Goal: Browse casually: Explore the website without a specific task or goal

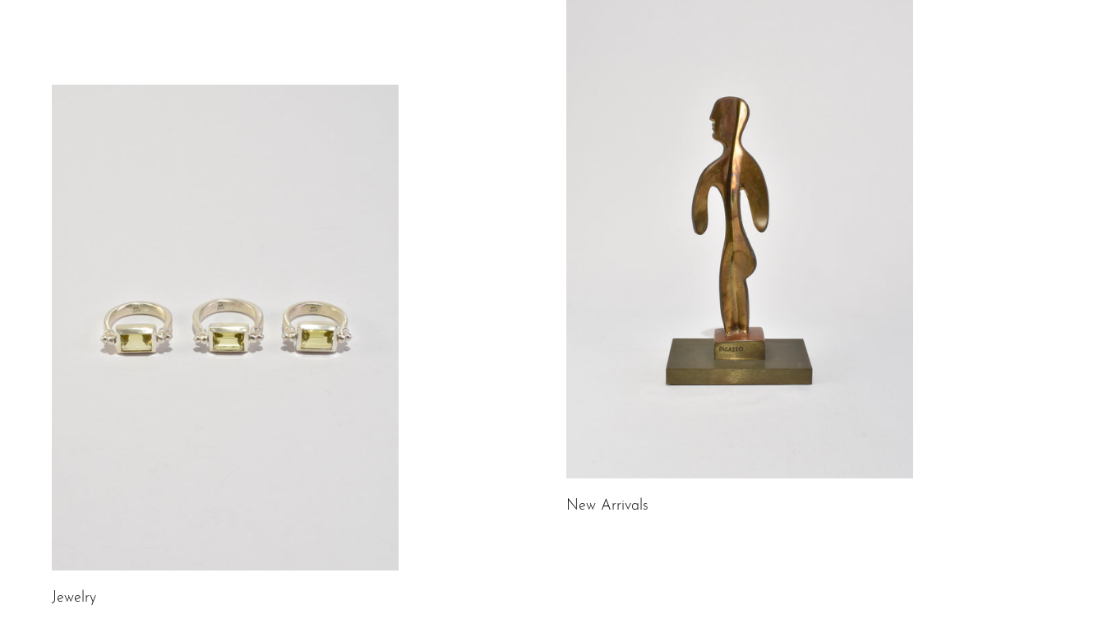
scroll to position [133, 0]
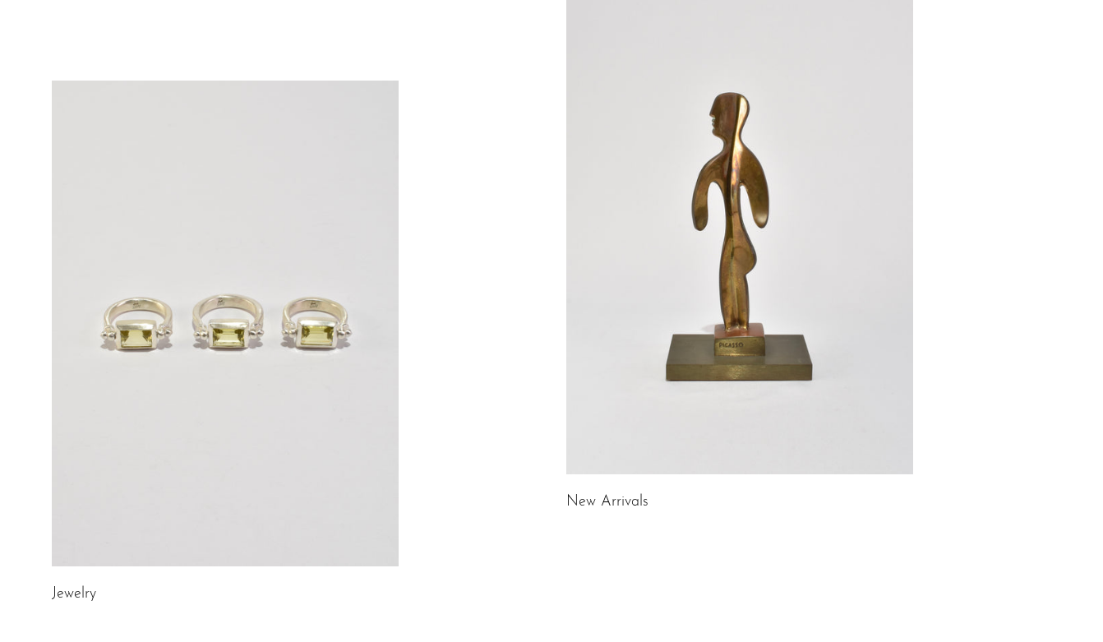
click at [670, 429] on link at bounding box center [739, 231] width 347 height 486
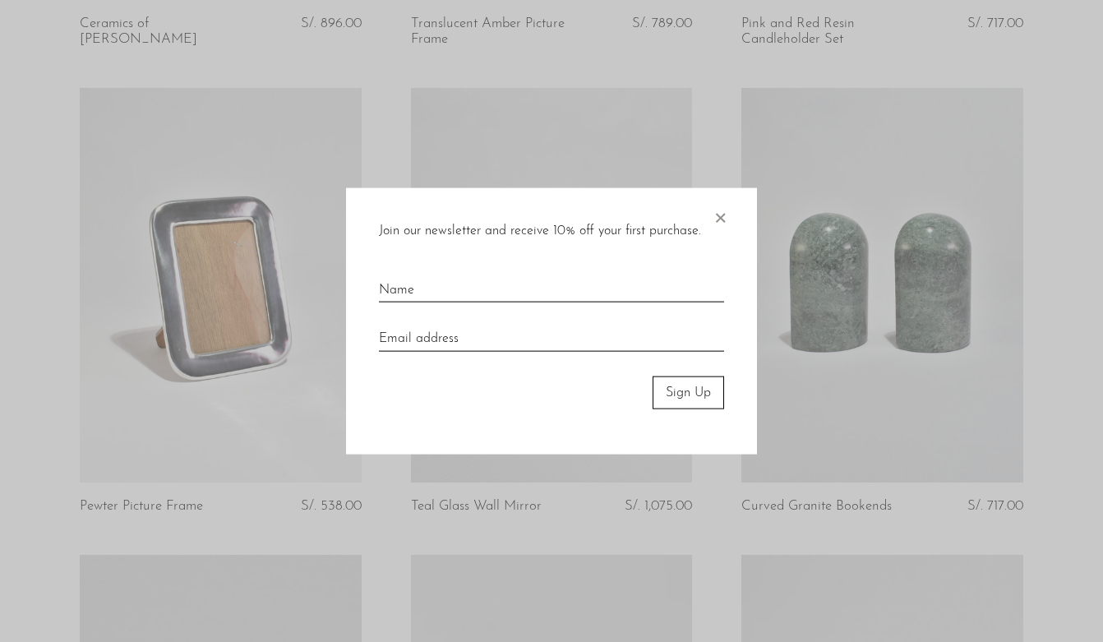
scroll to position [1013, 0]
click at [721, 214] on span "×" at bounding box center [720, 213] width 16 height 53
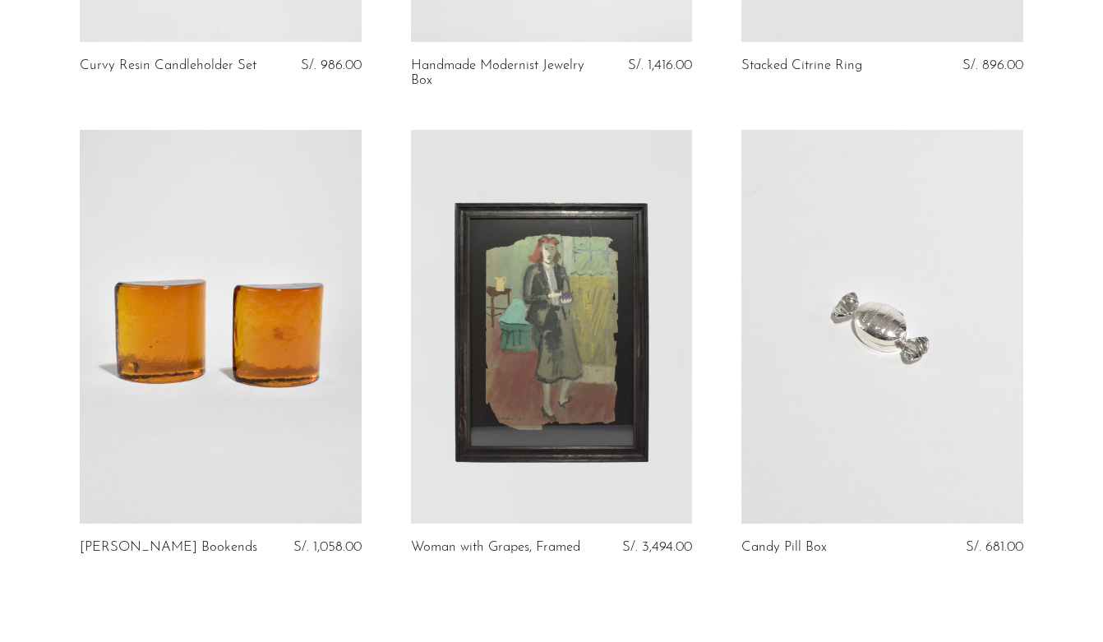
scroll to position [5586, 0]
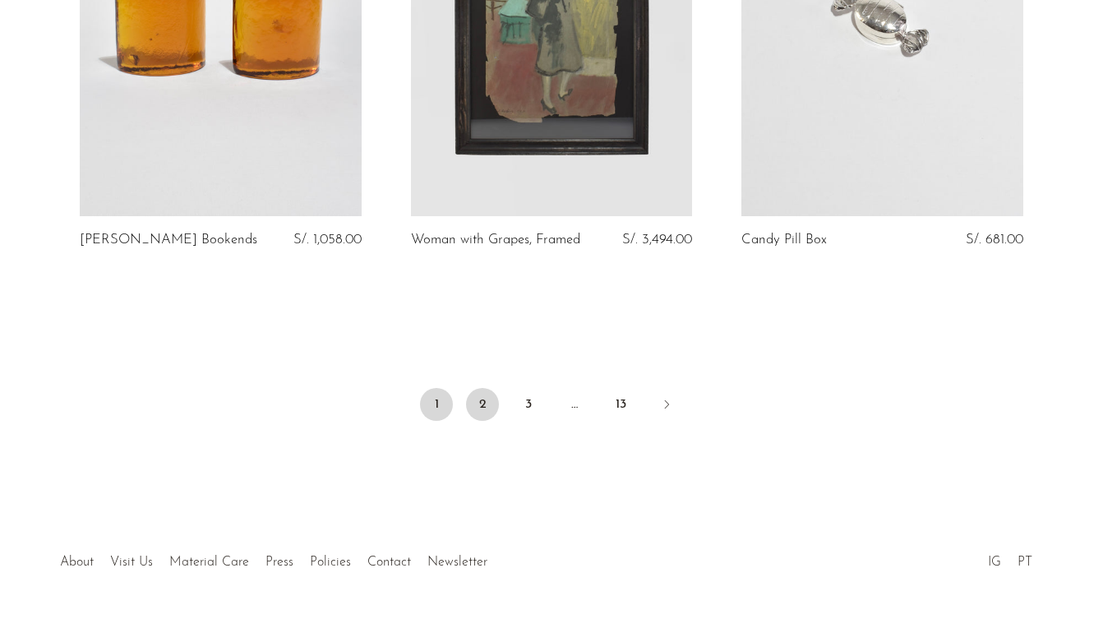
click at [482, 388] on link "2" at bounding box center [482, 404] width 33 height 33
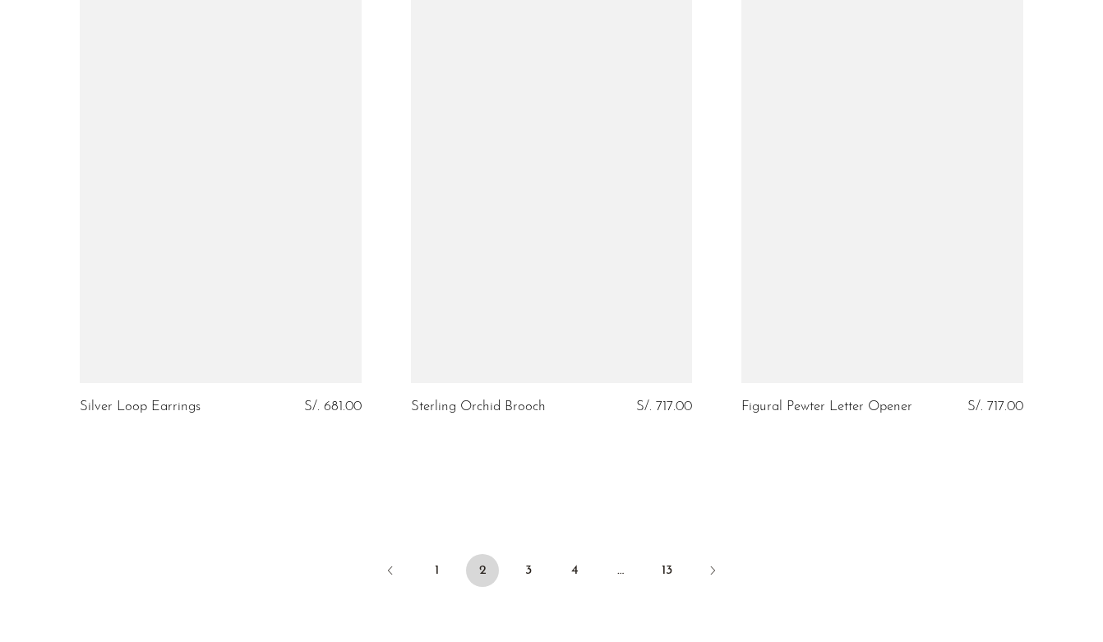
scroll to position [5375, 0]
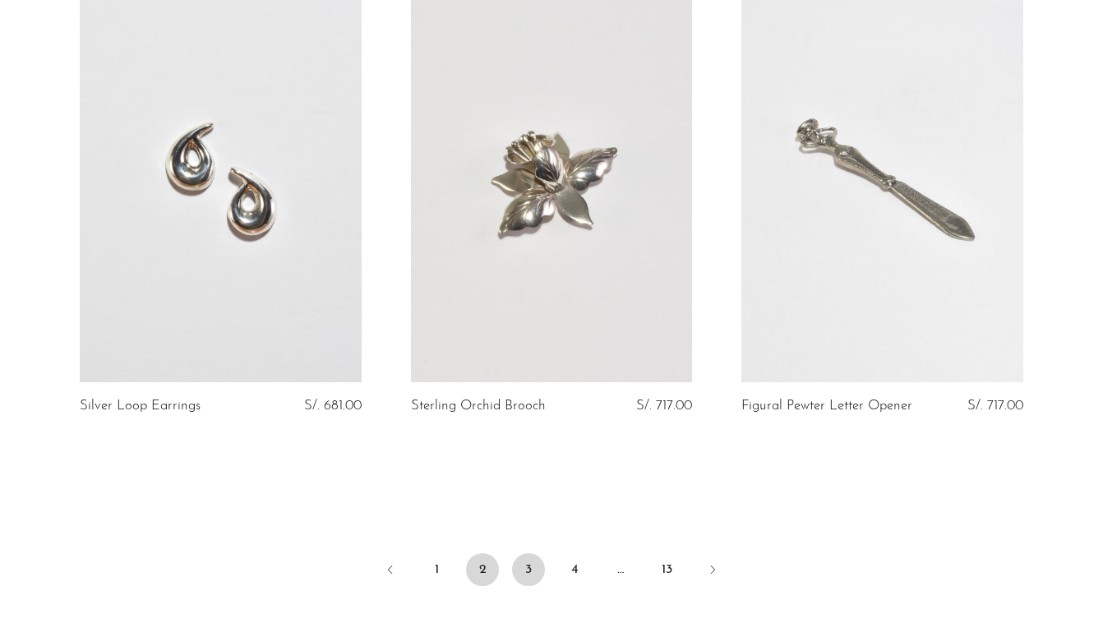
click at [533, 555] on link "3" at bounding box center [528, 569] width 33 height 33
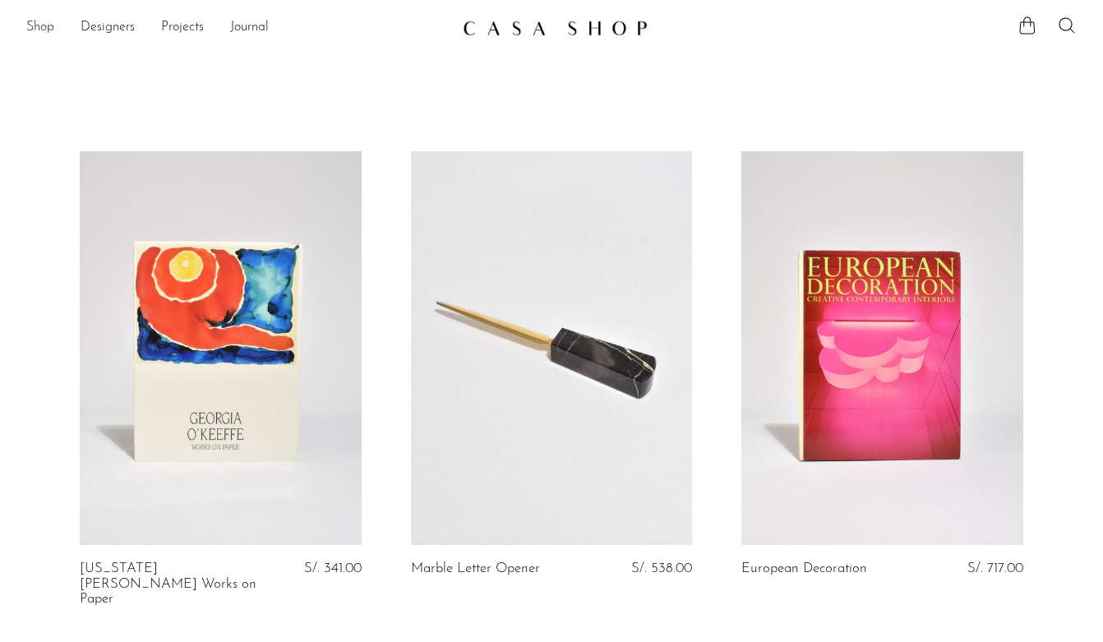
click at [41, 29] on link "Shop" at bounding box center [40, 27] width 28 height 21
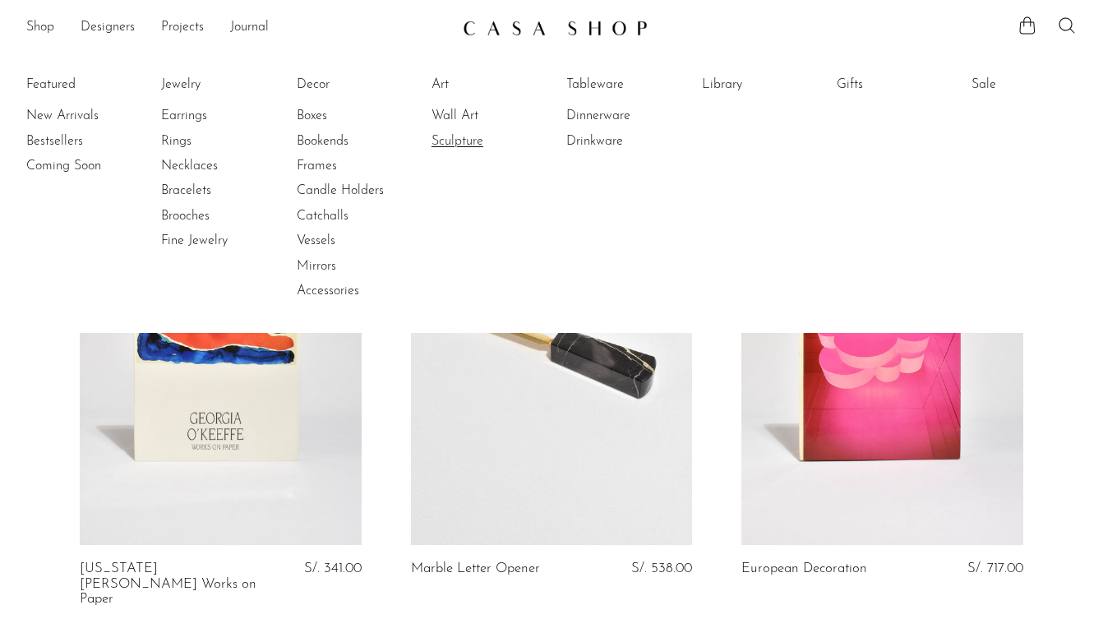
click at [452, 137] on link "Sculpture" at bounding box center [493, 141] width 123 height 18
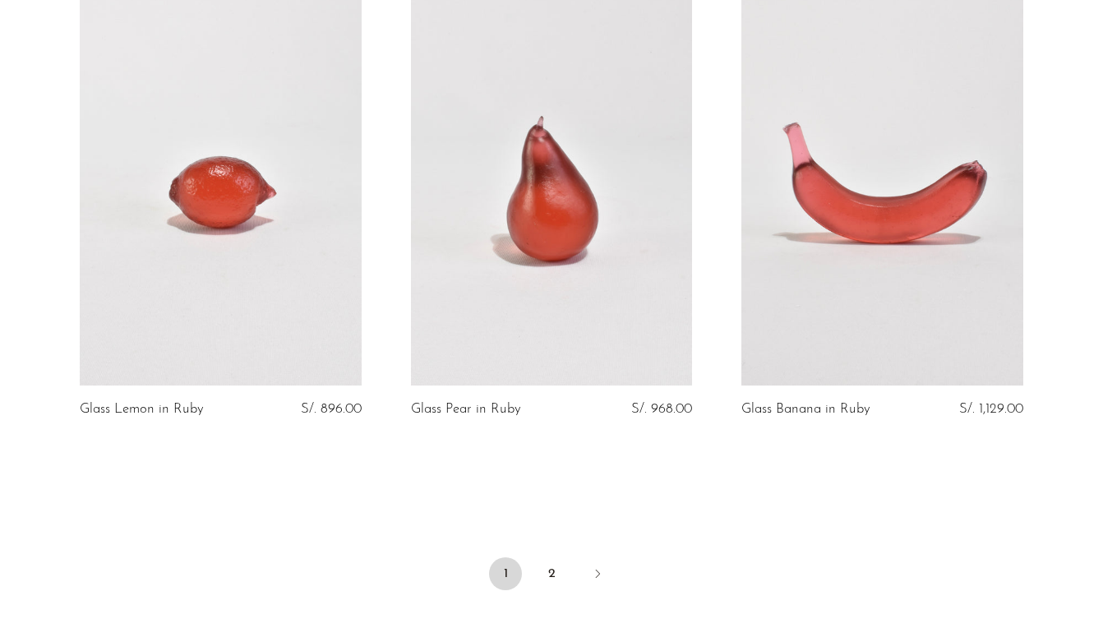
scroll to position [5398, 0]
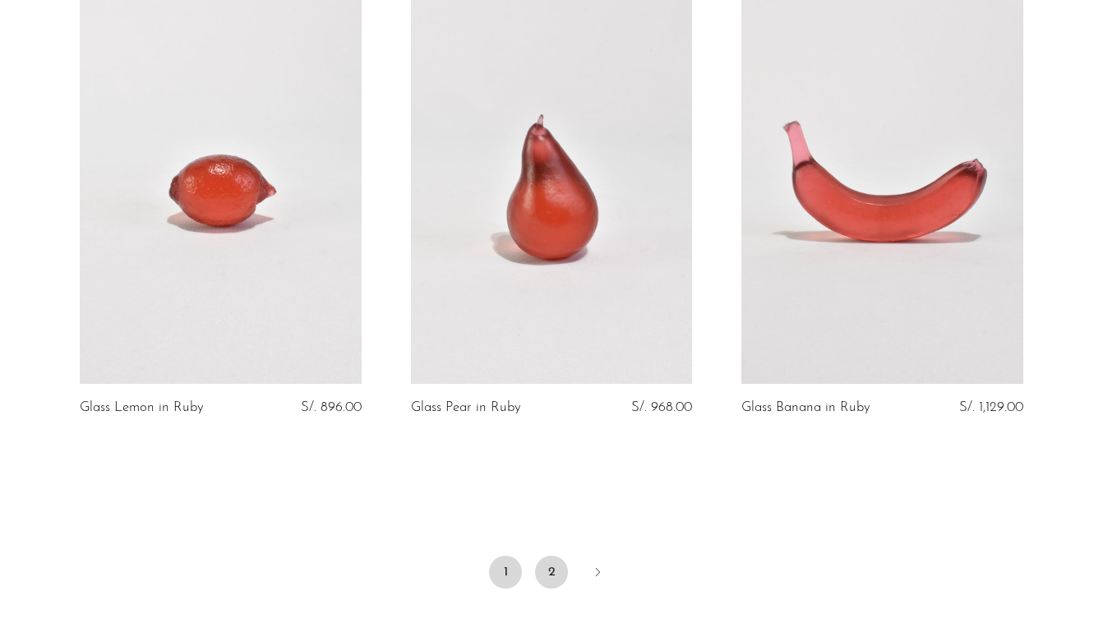
click at [550, 585] on link "2" at bounding box center [551, 572] width 33 height 33
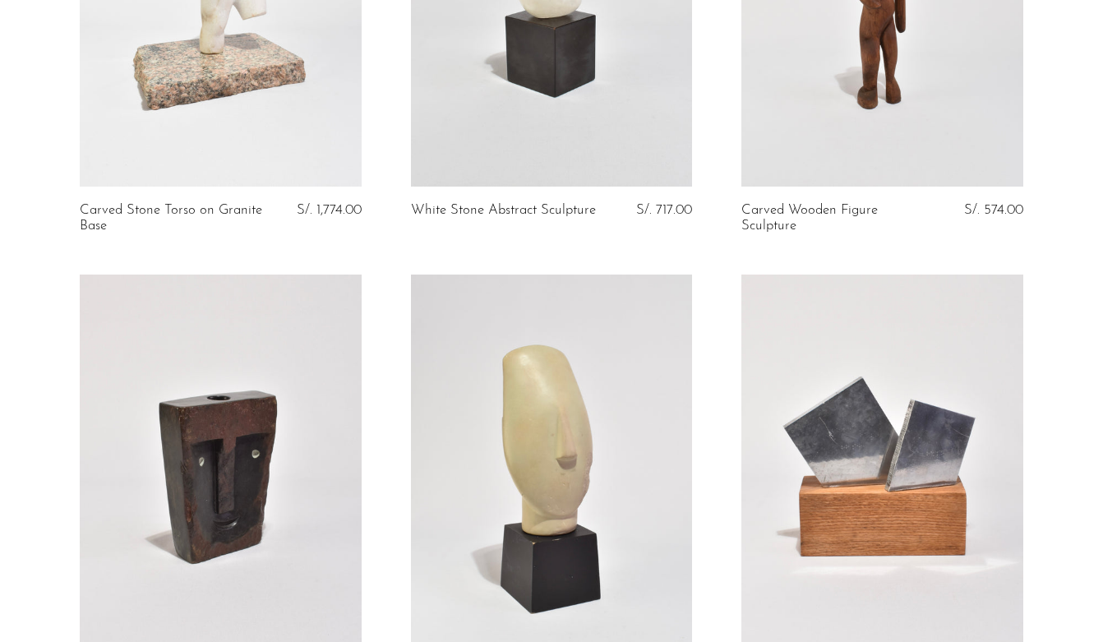
scroll to position [819, 0]
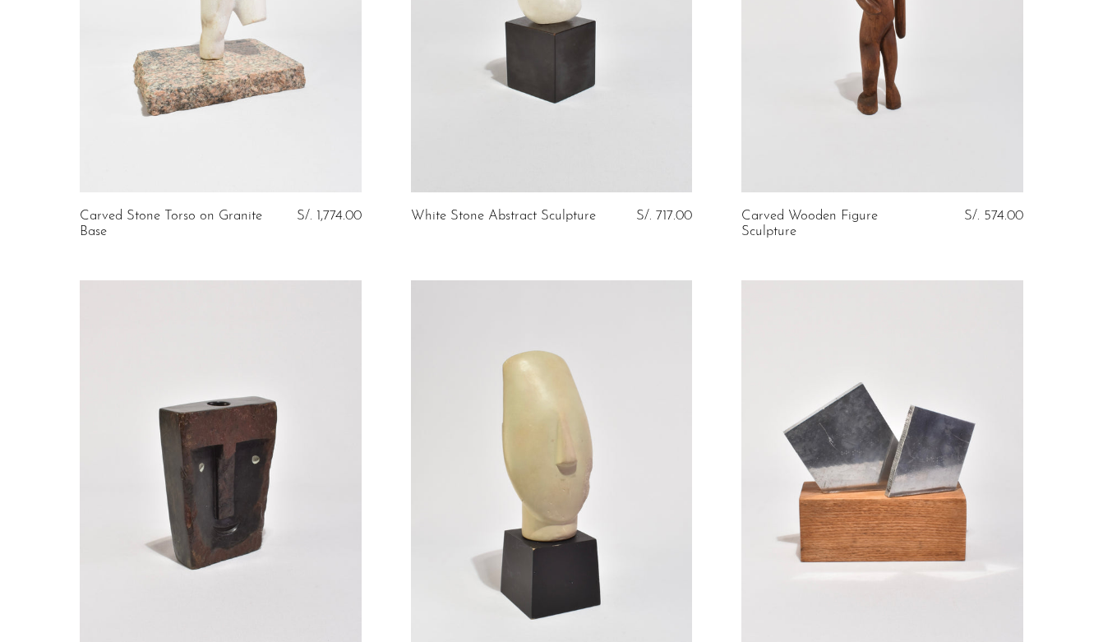
click at [265, 404] on link at bounding box center [221, 477] width 282 height 395
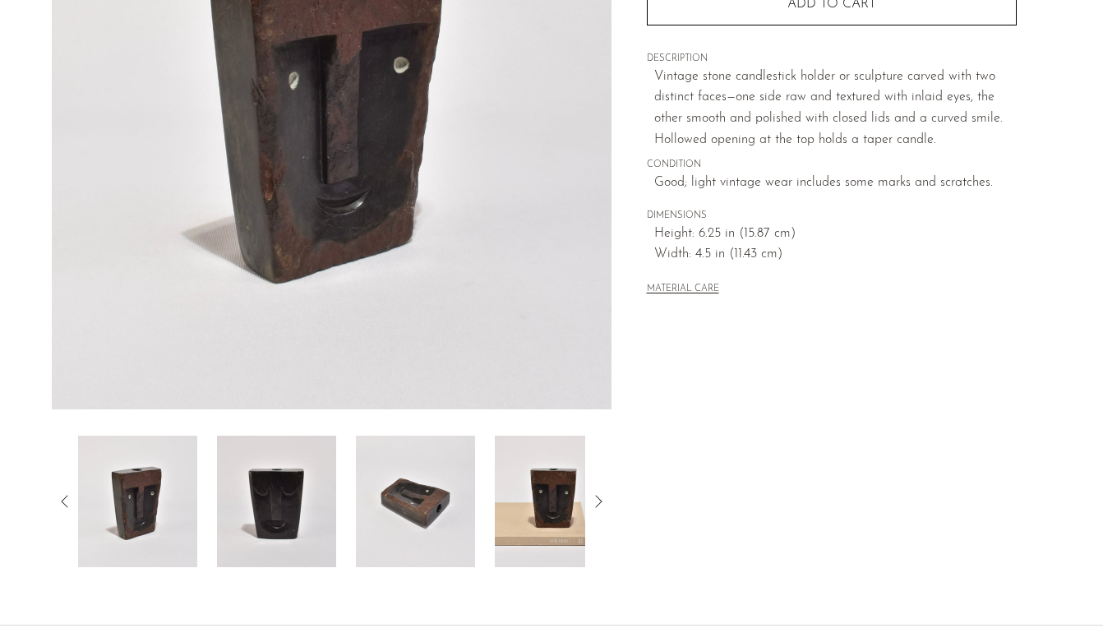
scroll to position [315, 0]
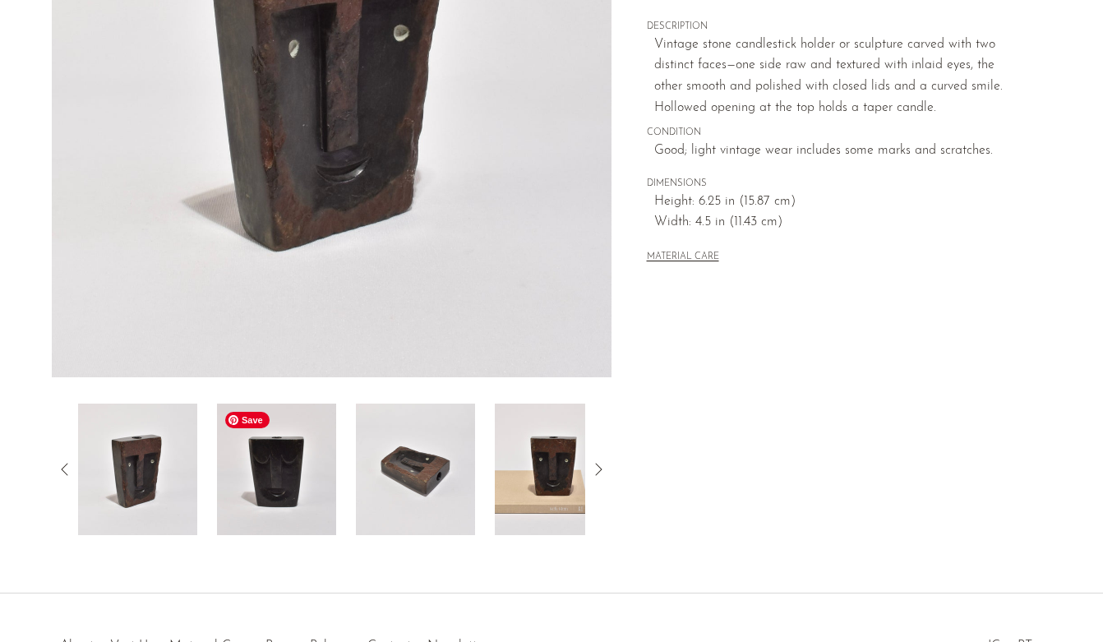
click at [287, 491] on img at bounding box center [276, 470] width 119 height 132
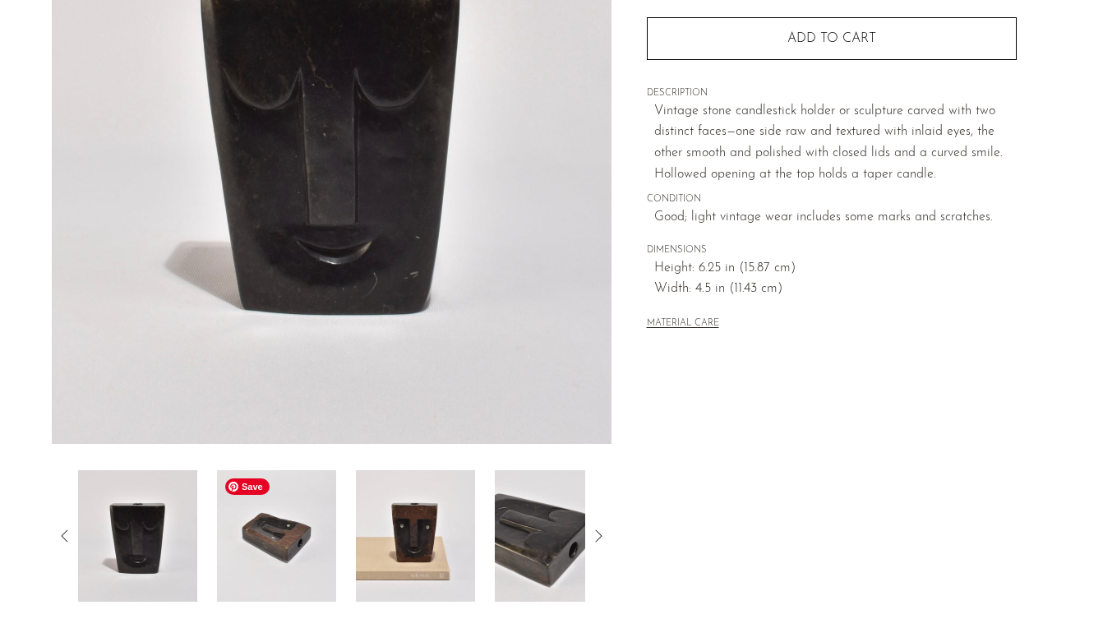
scroll to position [251, 0]
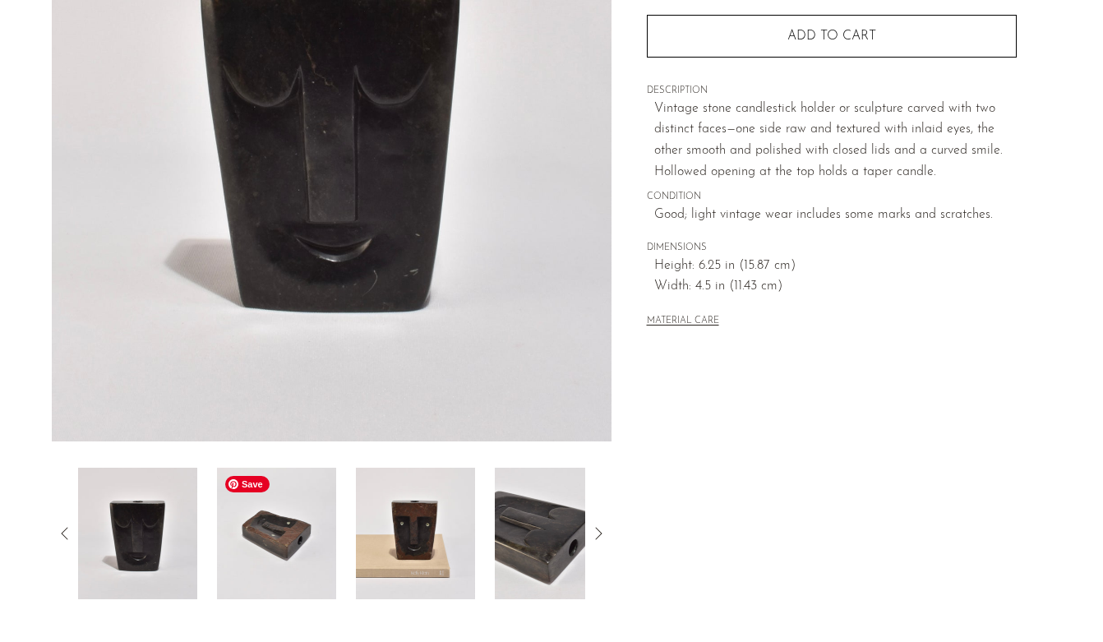
click at [284, 527] on img at bounding box center [276, 534] width 119 height 132
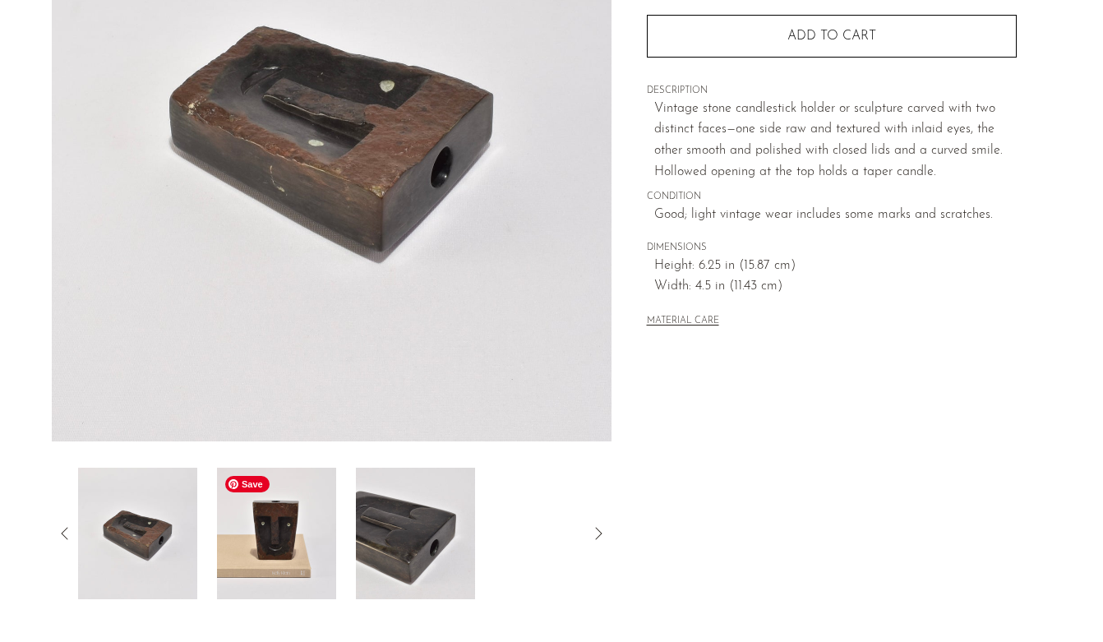
click at [279, 539] on img at bounding box center [276, 534] width 119 height 132
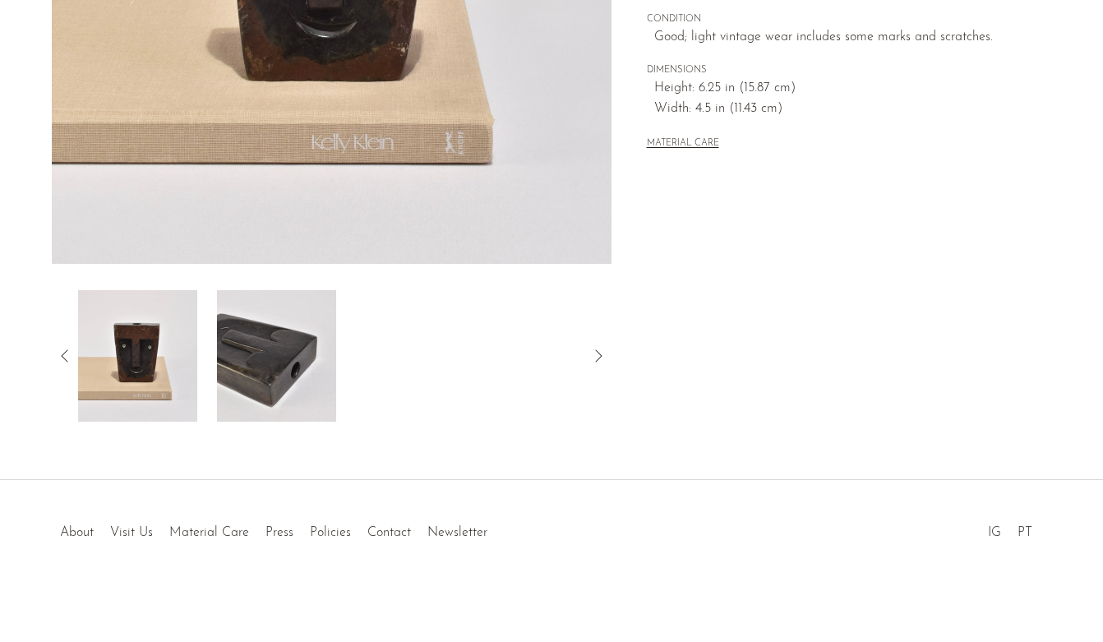
scroll to position [0, 0]
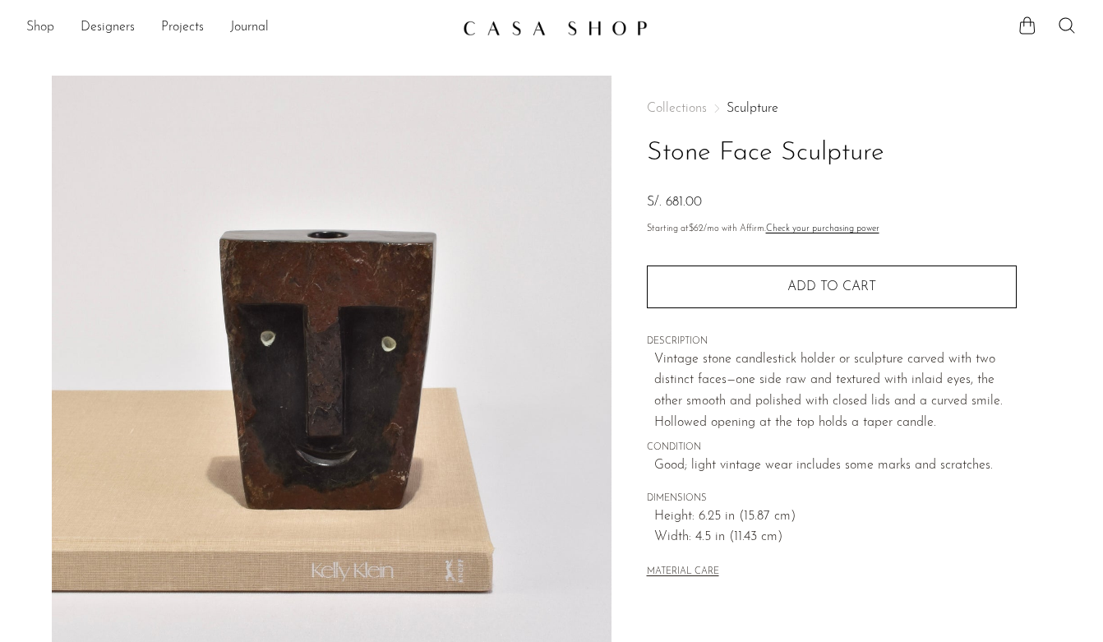
click at [50, 26] on link "Shop" at bounding box center [40, 27] width 28 height 21
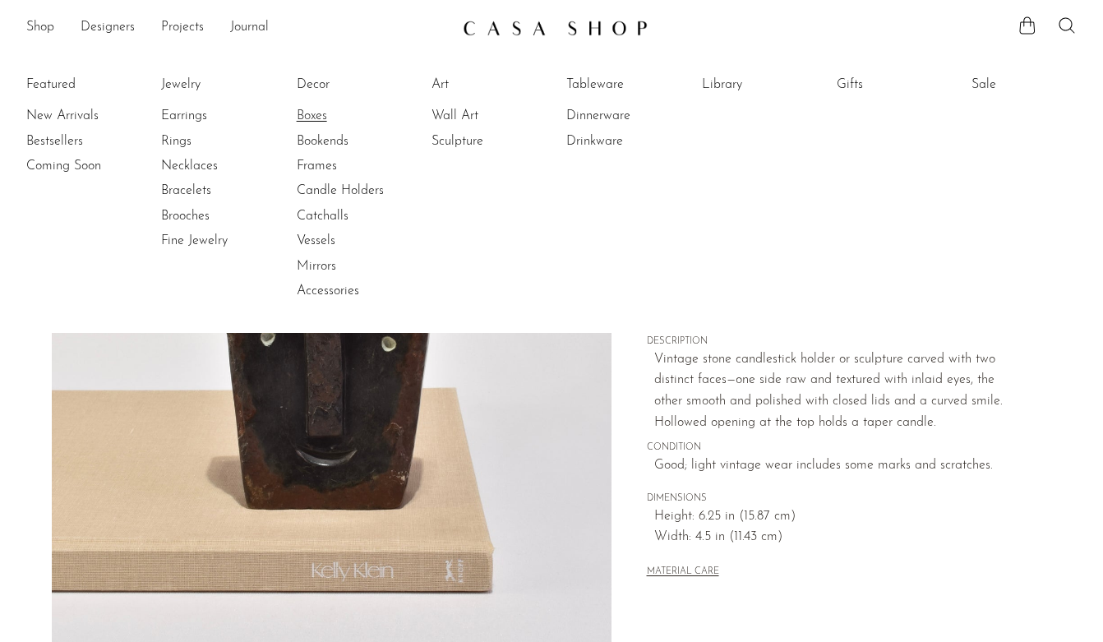
click at [312, 114] on link "Boxes" at bounding box center [358, 116] width 123 height 18
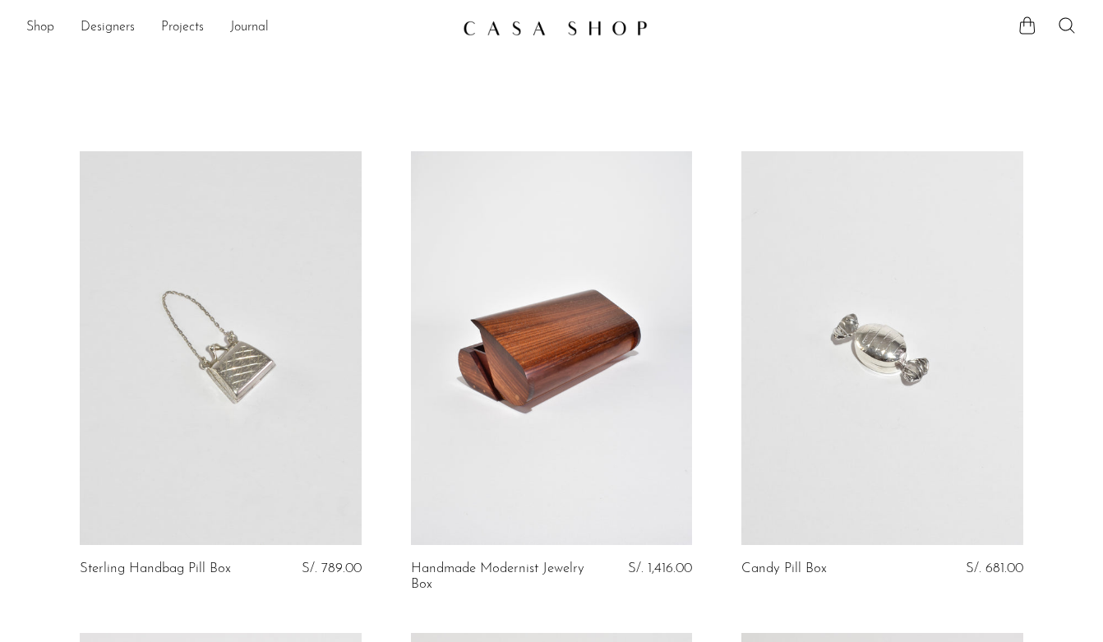
click at [58, 25] on ul "Shop Featured New Arrivals Bestsellers Coming Soon Jewelry Jewelry All Earrings…" at bounding box center [237, 28] width 423 height 28
click at [39, 26] on link "Shop" at bounding box center [40, 27] width 28 height 21
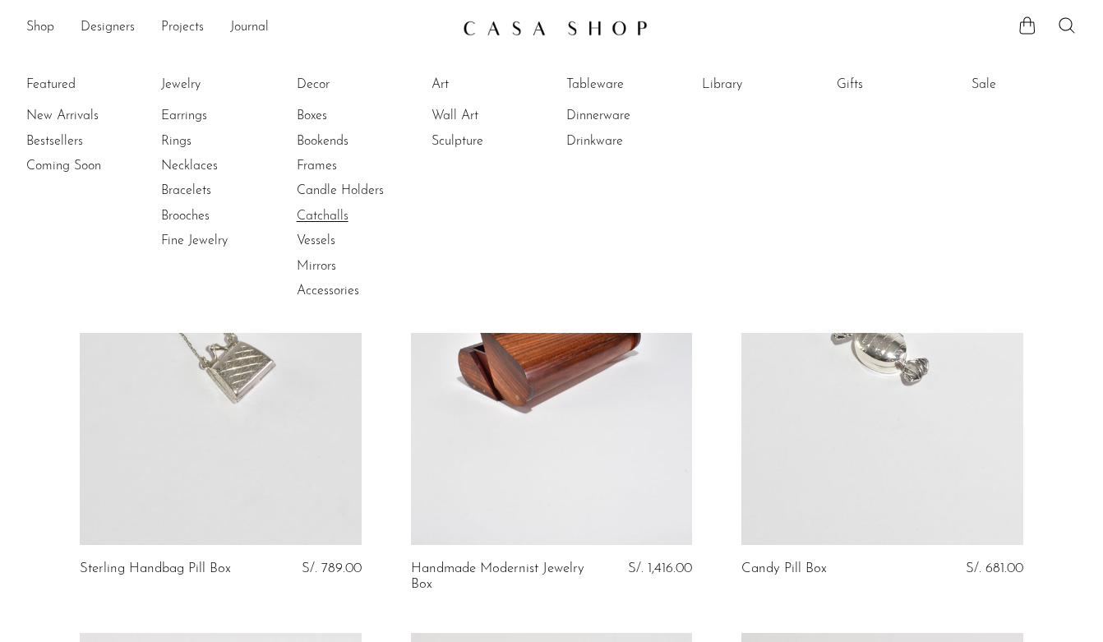
click at [327, 211] on link "Catchalls" at bounding box center [358, 216] width 123 height 18
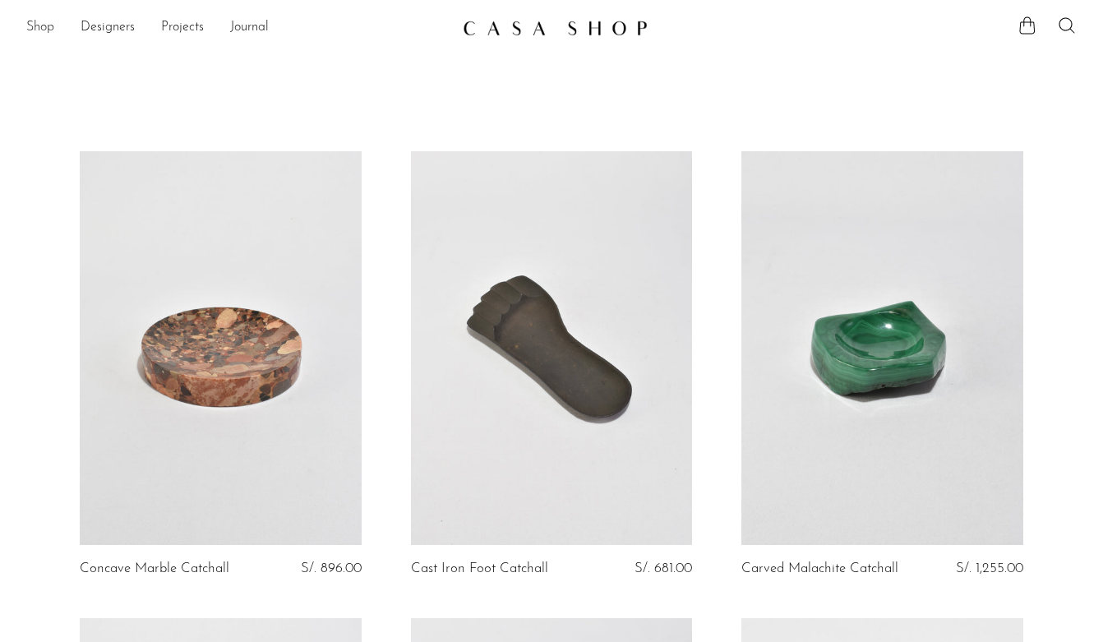
click at [38, 24] on link "Shop" at bounding box center [40, 27] width 28 height 21
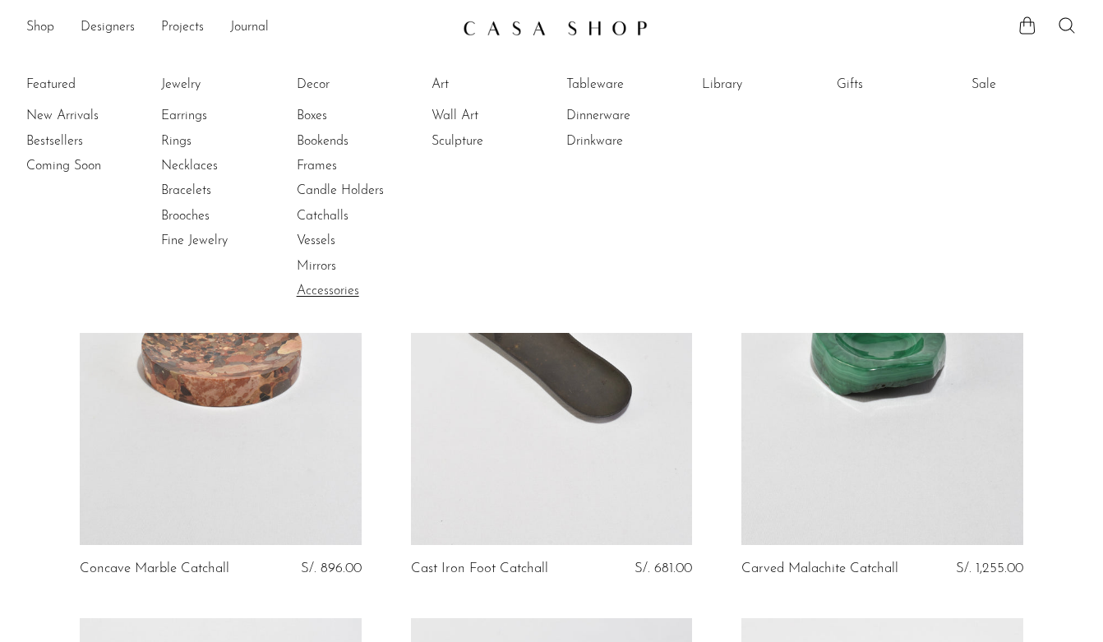
click at [323, 286] on link "Accessories" at bounding box center [358, 291] width 123 height 18
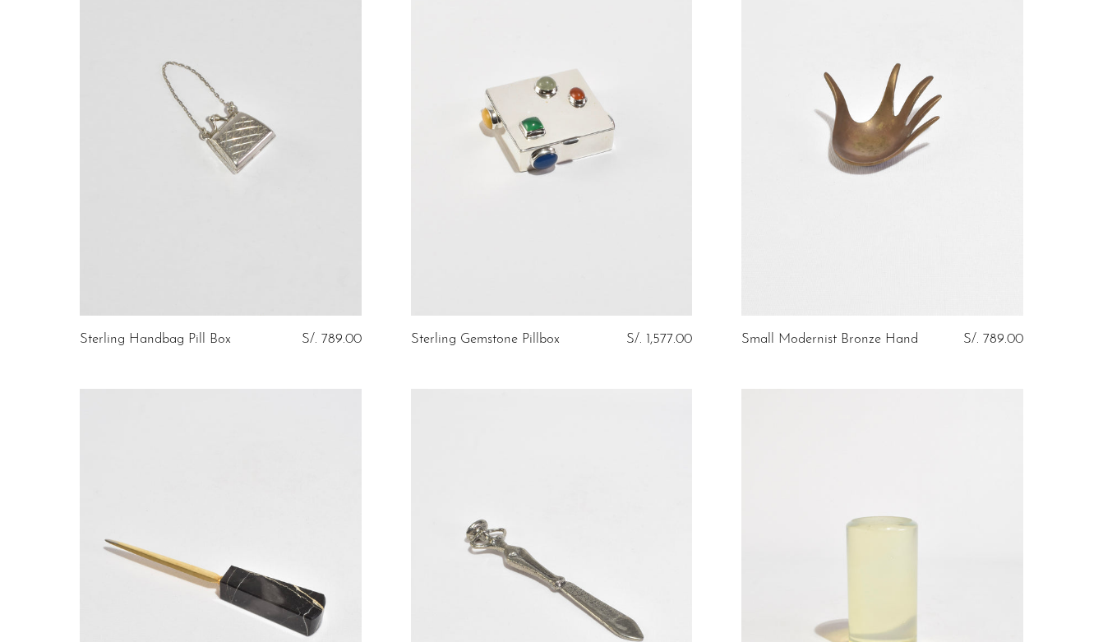
scroll to position [35, 0]
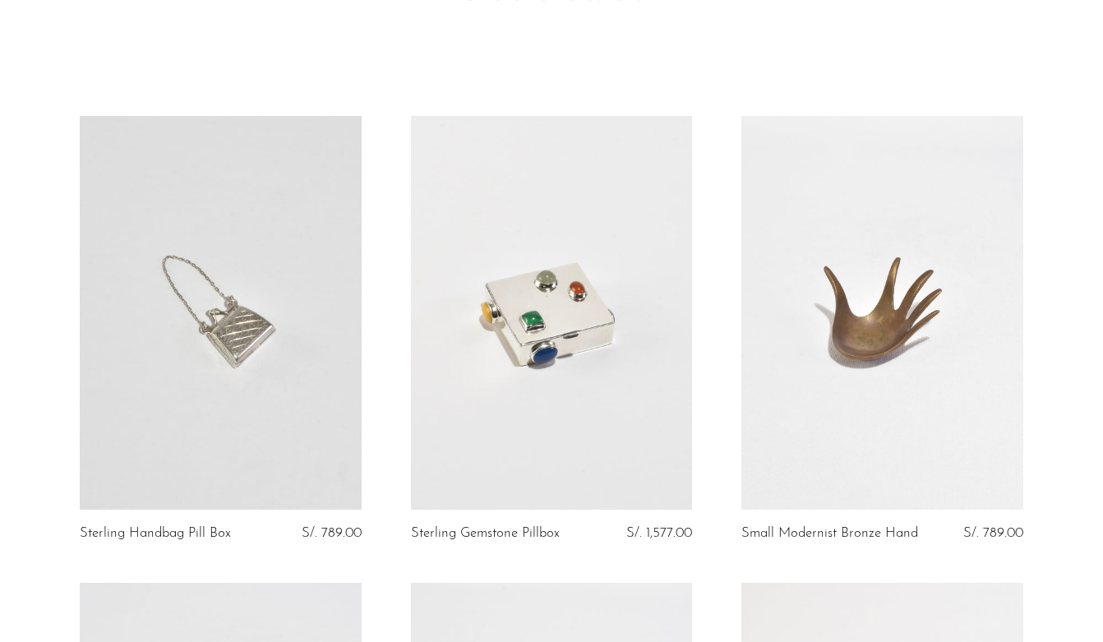
click at [917, 434] on link at bounding box center [882, 313] width 282 height 395
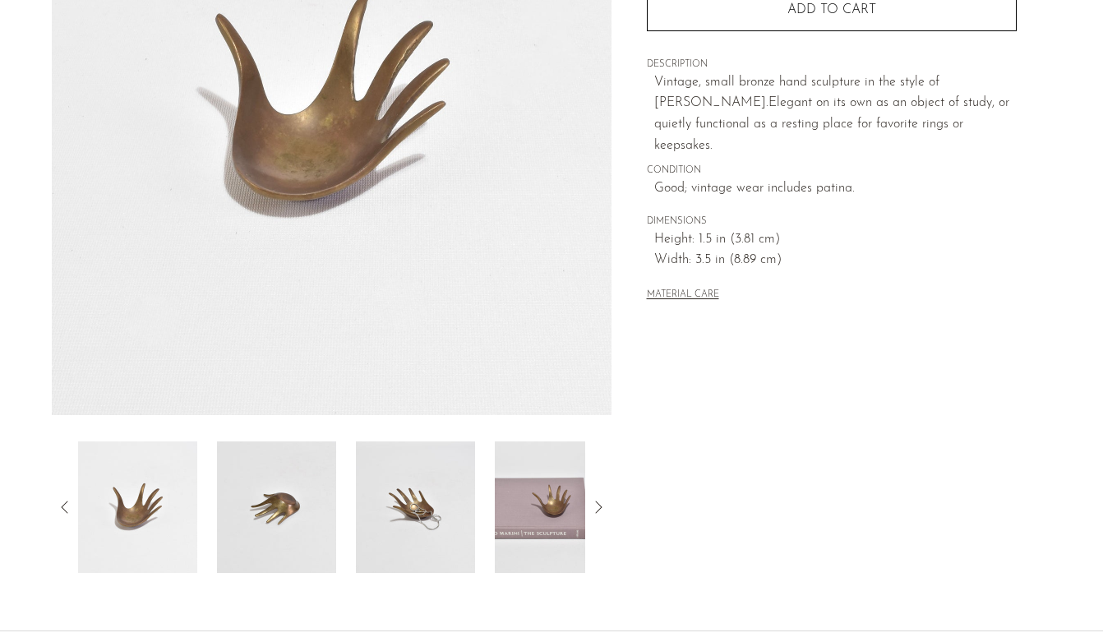
scroll to position [278, 0]
click at [390, 514] on img at bounding box center [415, 507] width 119 height 132
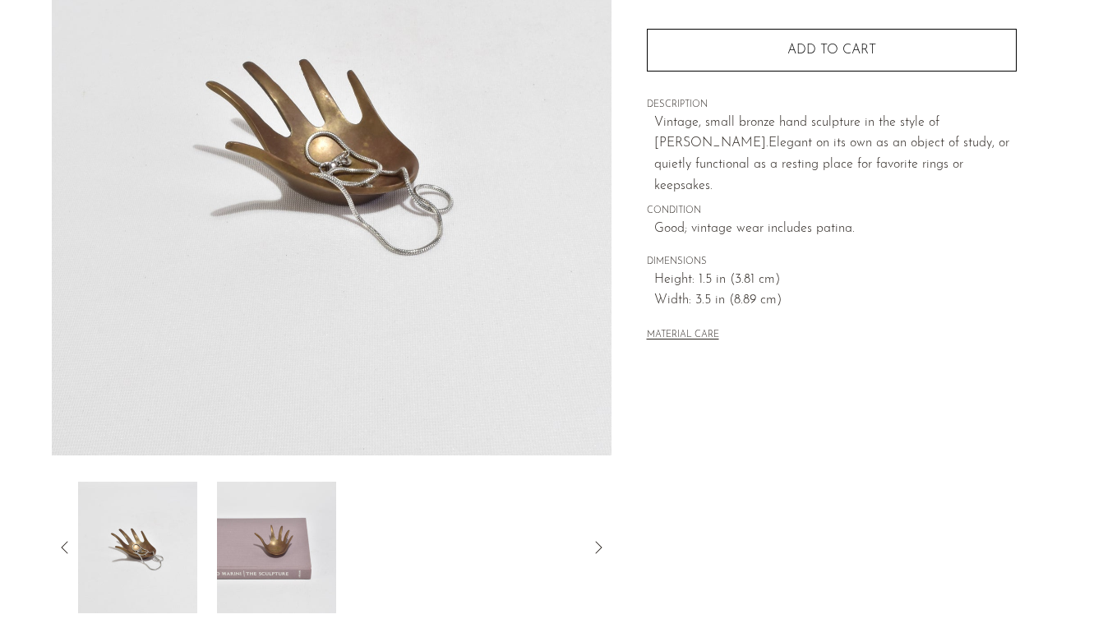
scroll to position [258, 0]
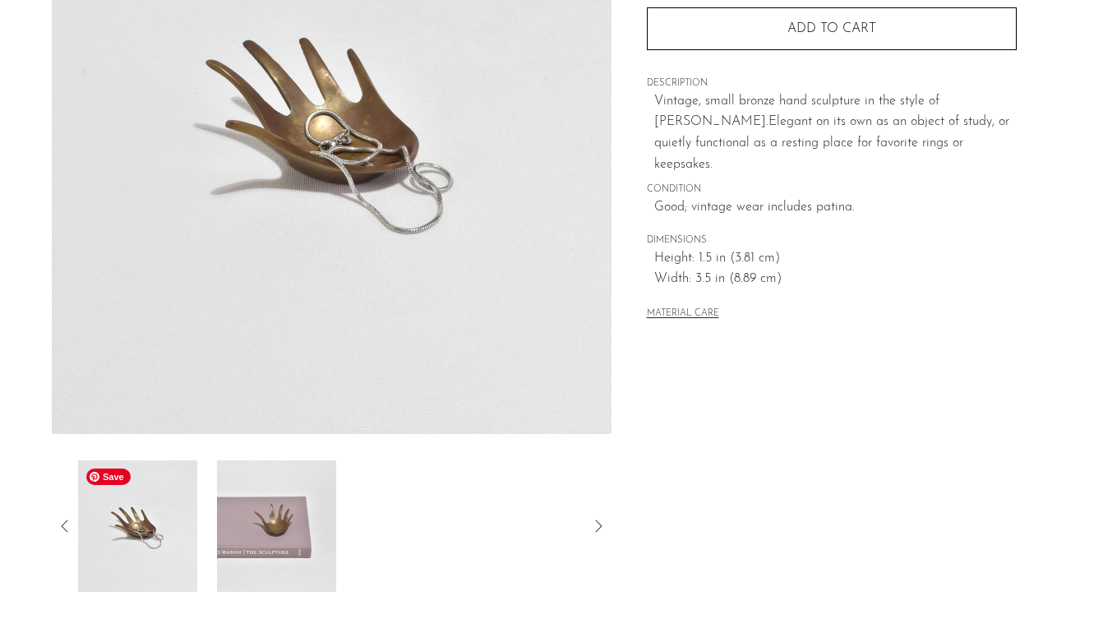
click at [154, 526] on img at bounding box center [137, 526] width 119 height 132
click at [67, 519] on icon at bounding box center [64, 525] width 7 height 12
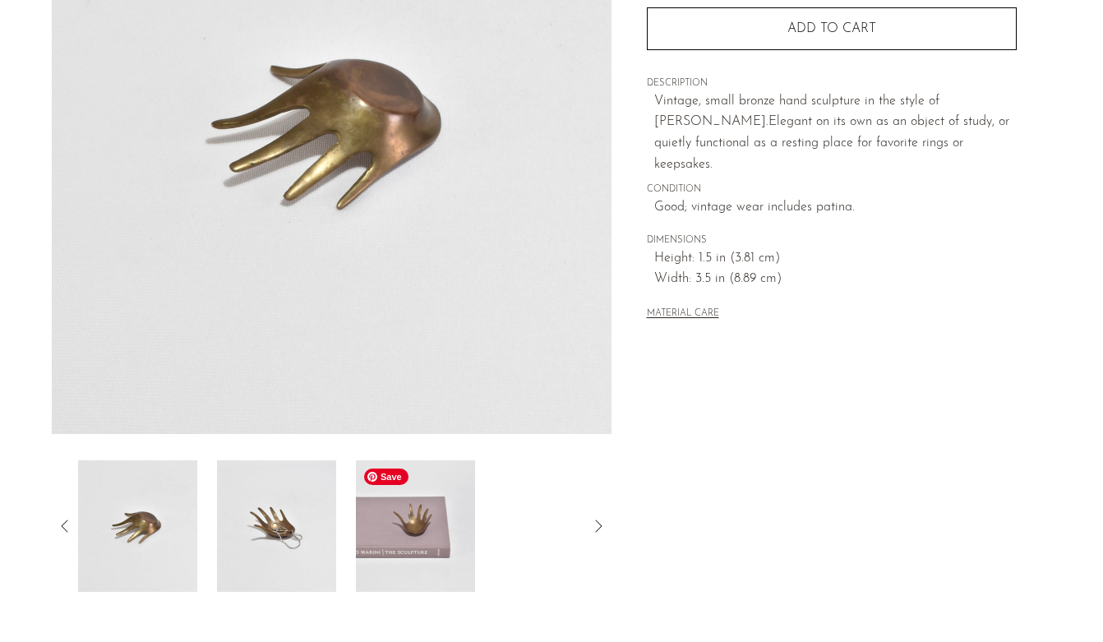
click at [404, 544] on img at bounding box center [415, 526] width 119 height 132
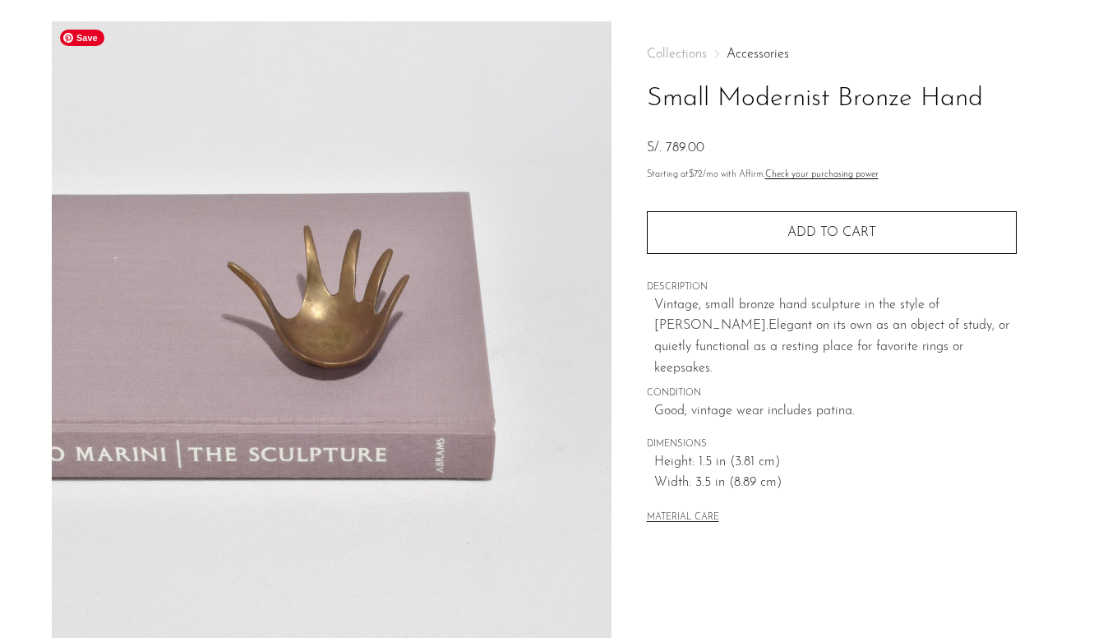
scroll to position [0, 0]
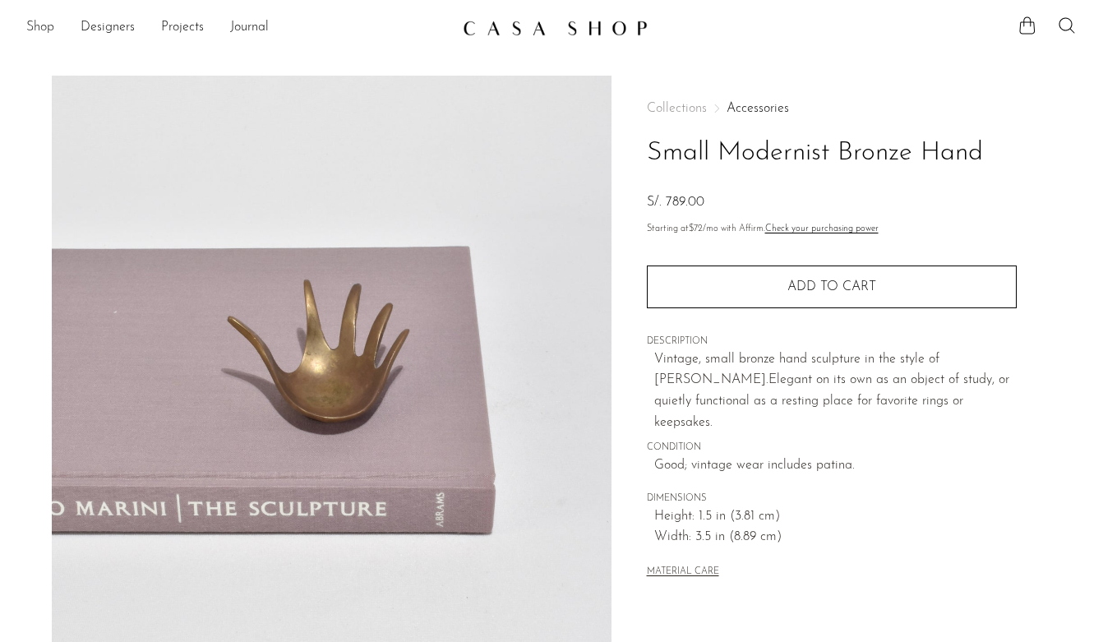
click at [51, 25] on link "Shop" at bounding box center [40, 27] width 28 height 21
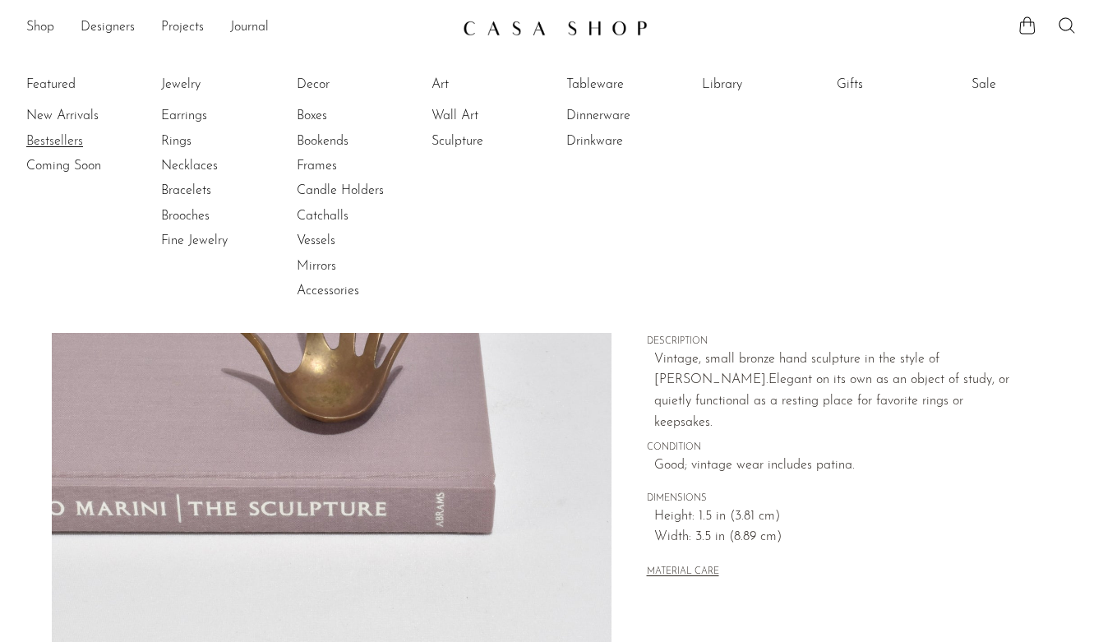
click at [68, 146] on link "Bestsellers" at bounding box center [87, 141] width 123 height 18
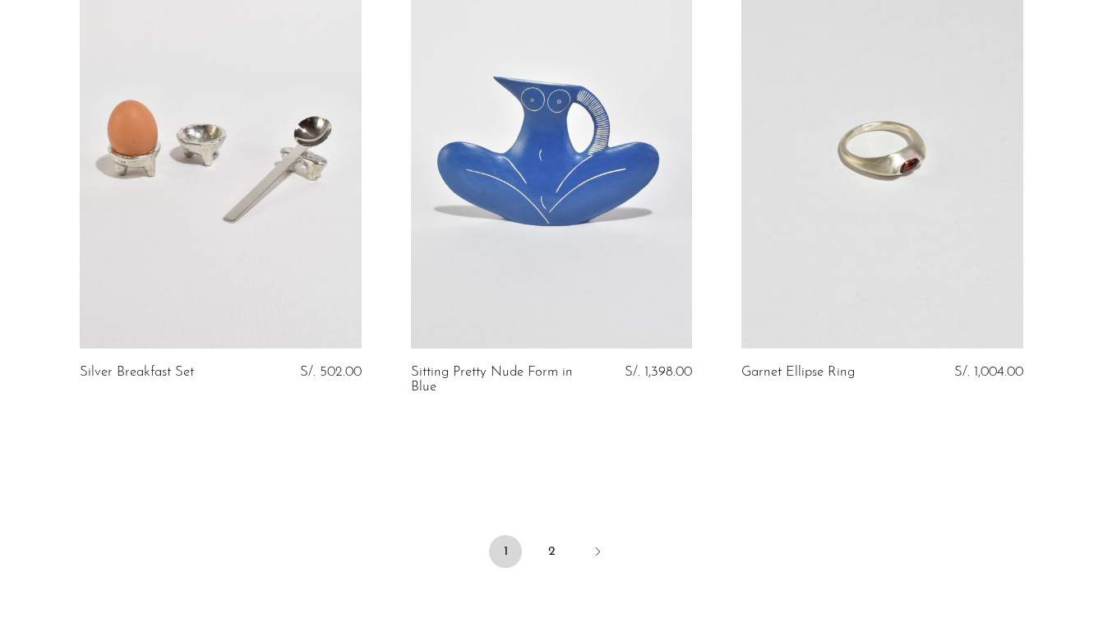
scroll to position [5426, 0]
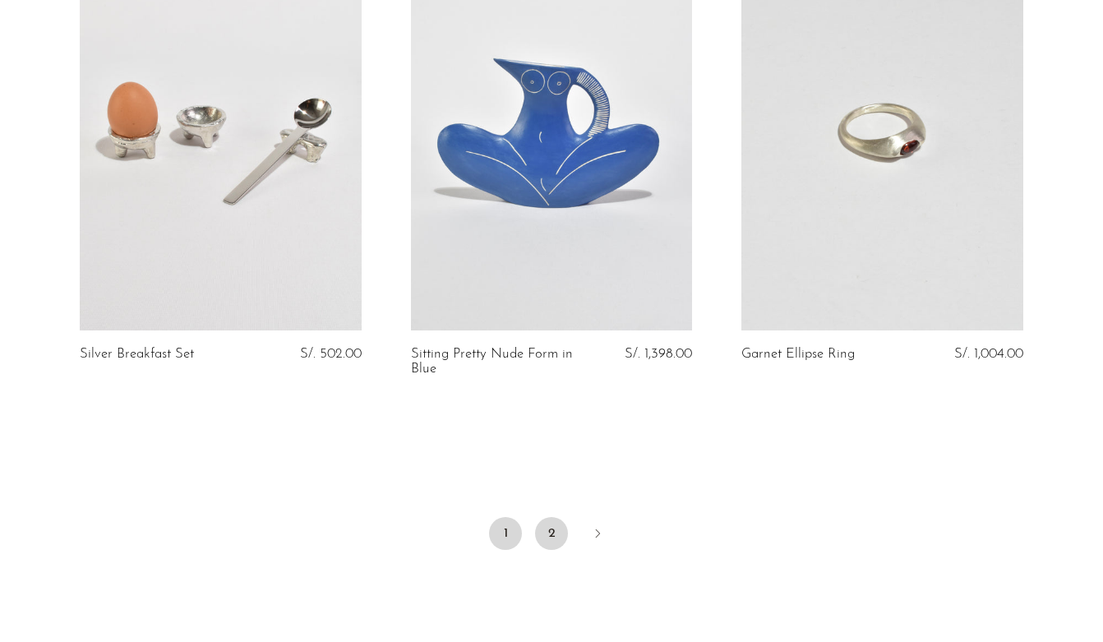
click at [549, 517] on link "2" at bounding box center [551, 533] width 33 height 33
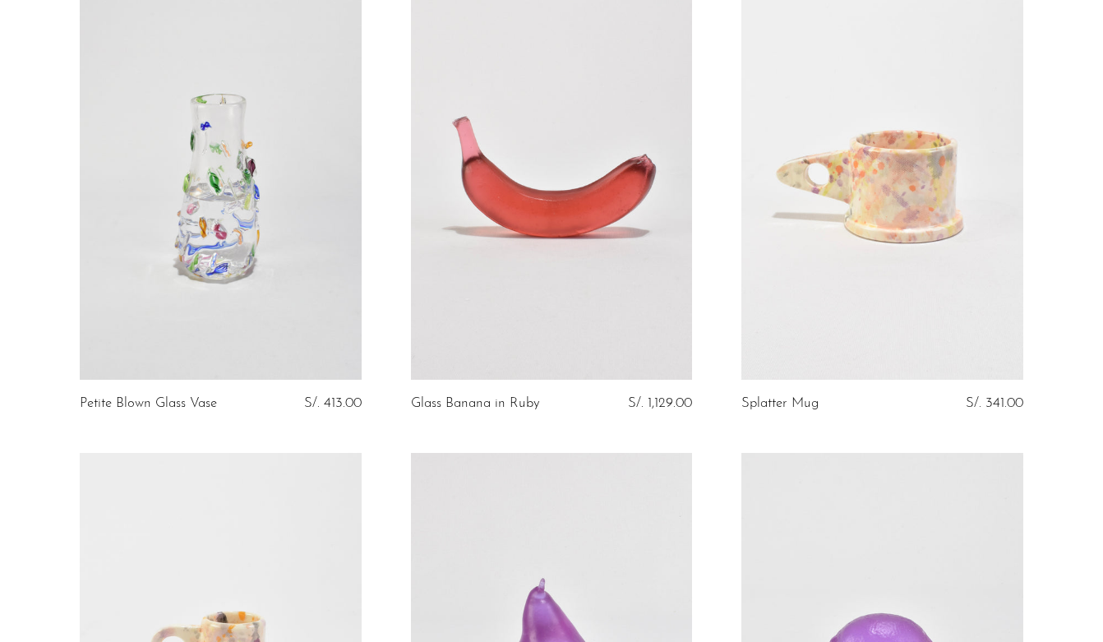
scroll to position [634, 0]
